Goal: Navigation & Orientation: Understand site structure

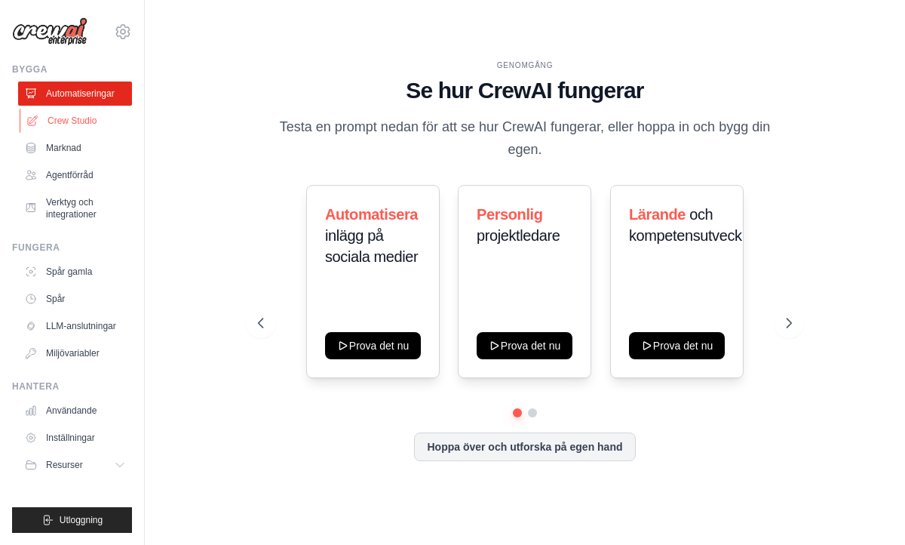
click at [82, 121] on font "Crew Studio" at bounding box center [72, 120] width 49 height 11
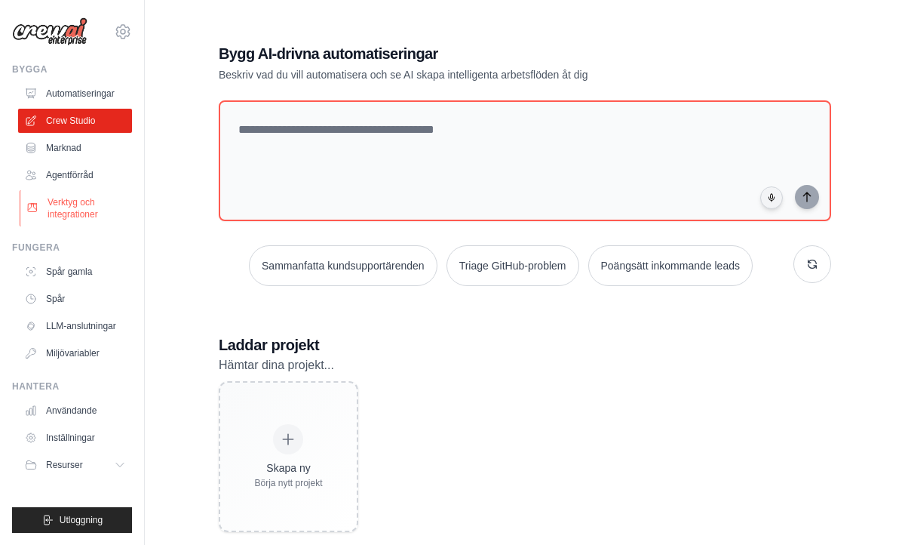
click at [81, 196] on font "Verktyg och integrationer" at bounding box center [88, 208] width 80 height 24
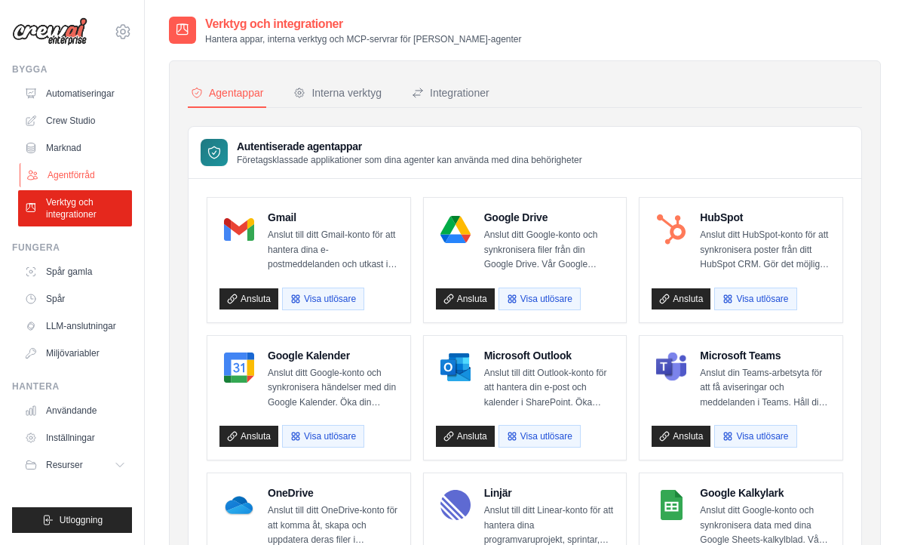
click at [68, 172] on font "Agentförråd" at bounding box center [72, 175] width 48 height 11
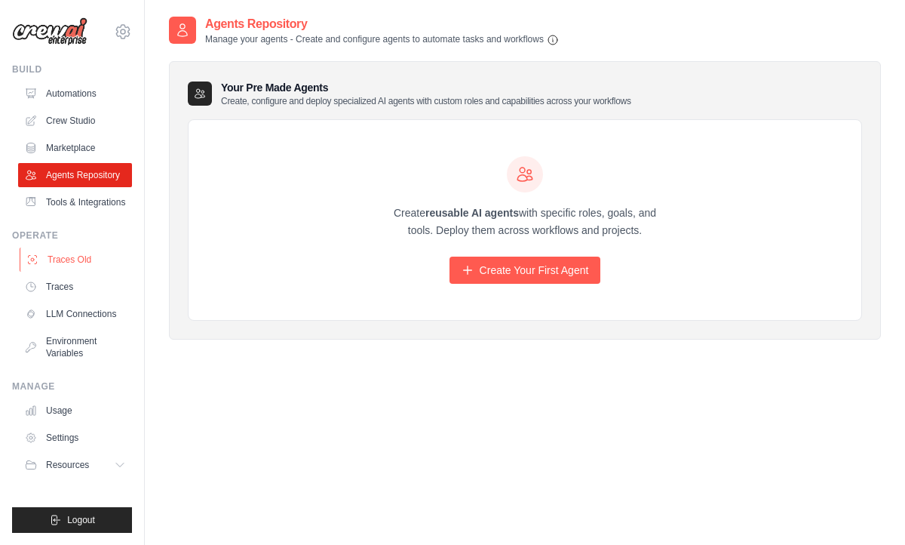
click at [63, 258] on link "Traces Old" at bounding box center [77, 259] width 114 height 24
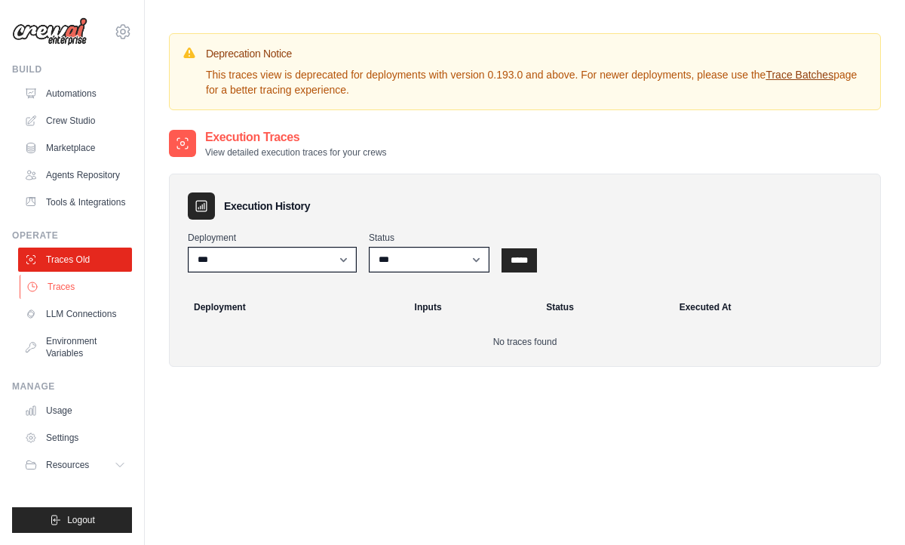
click at [54, 288] on link "Traces" at bounding box center [77, 287] width 114 height 24
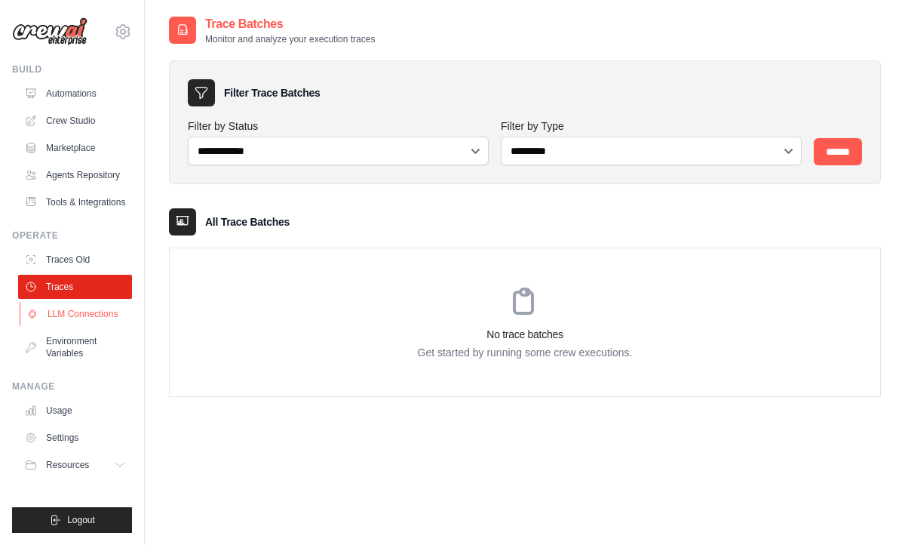
click at [57, 311] on link "LLM Connections" at bounding box center [77, 314] width 114 height 24
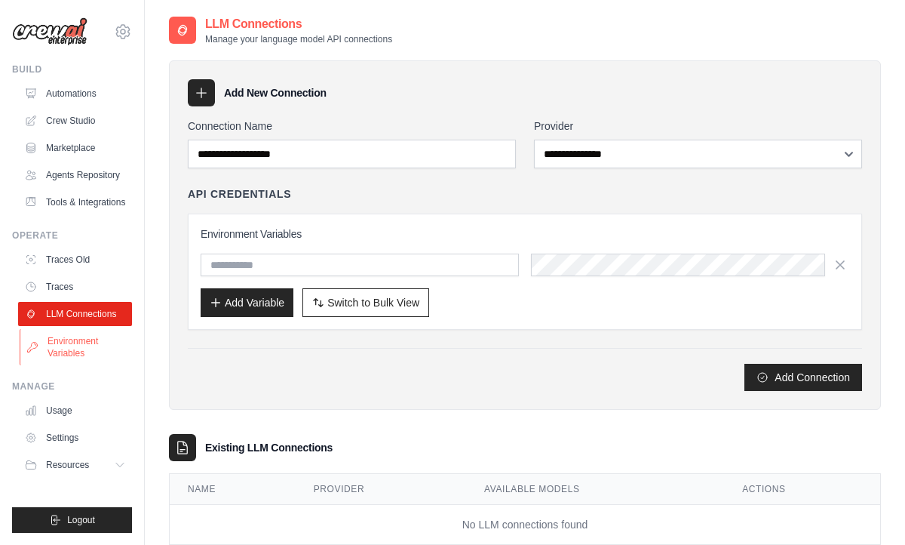
click at [66, 346] on link "Environment Variables" at bounding box center [77, 347] width 114 height 36
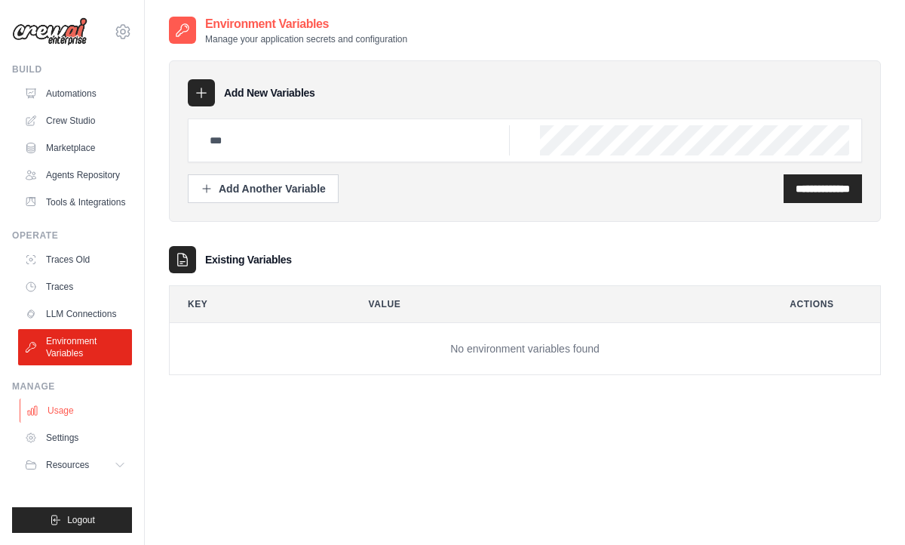
click at [63, 413] on link "Usage" at bounding box center [77, 410] width 114 height 24
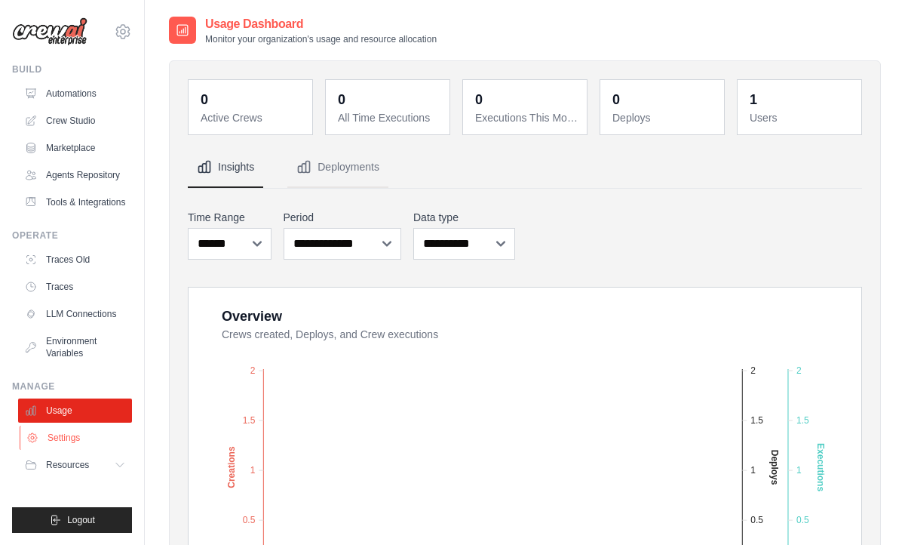
click at [60, 440] on link "Settings" at bounding box center [77, 438] width 114 height 24
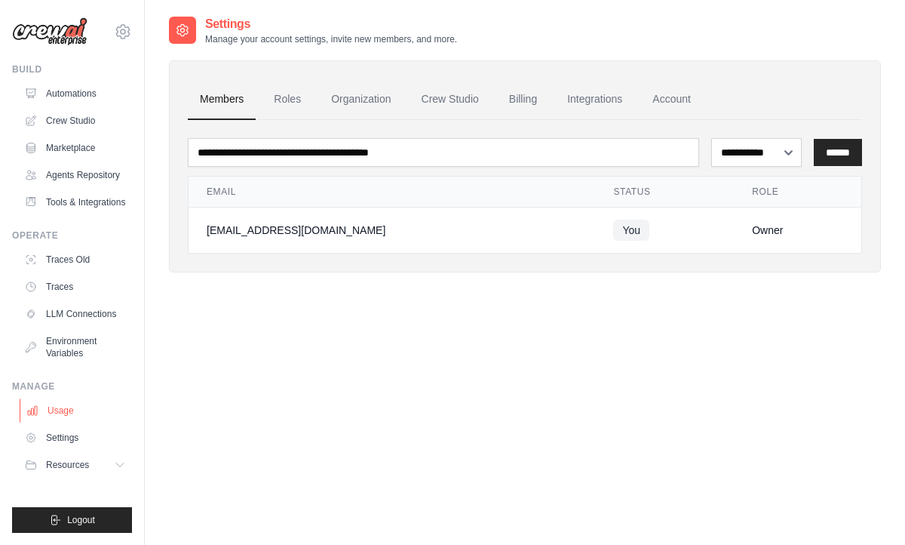
click at [54, 409] on link "Usage" at bounding box center [77, 410] width 114 height 24
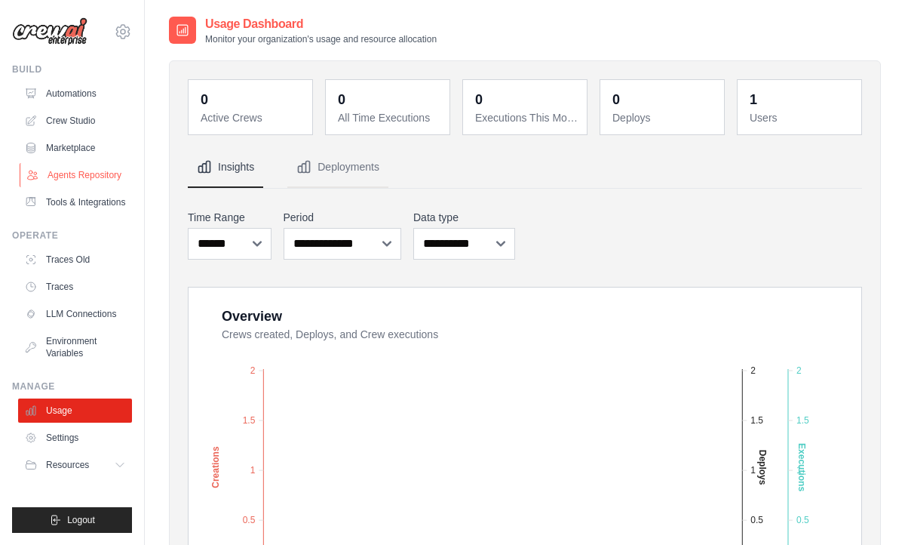
click at [78, 177] on link "Agents Repository" at bounding box center [77, 175] width 114 height 24
